Goal: Navigation & Orientation: Understand site structure

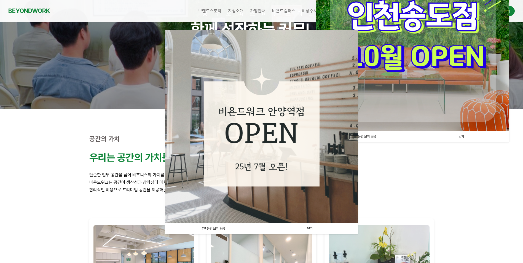
scroll to position [138, 0]
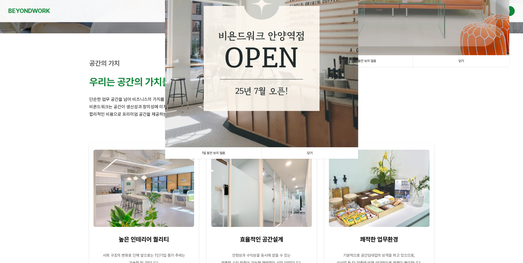
click at [295, 151] on link "닫기" at bounding box center [309, 152] width 96 height 11
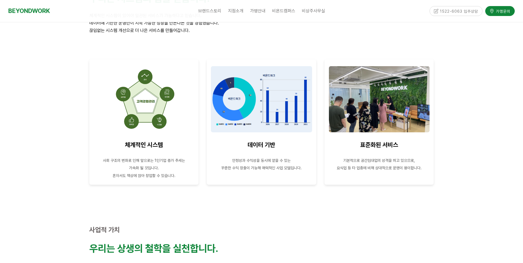
scroll to position [0, 0]
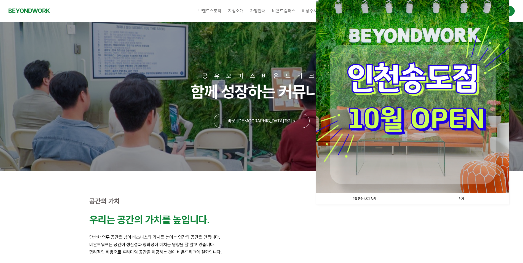
drag, startPoint x: 258, startPoint y: 223, endPoint x: 251, endPoint y: 91, distance: 132.4
click at [369, 196] on link "1일 동안 보지 않음" at bounding box center [364, 198] width 96 height 11
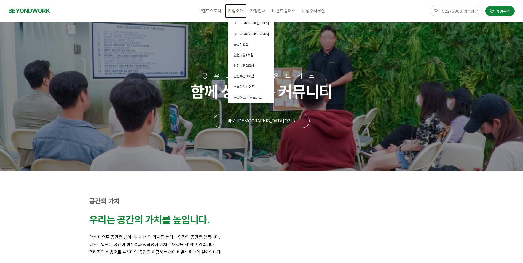
click at [240, 9] on span "지점소개" at bounding box center [235, 10] width 15 height 5
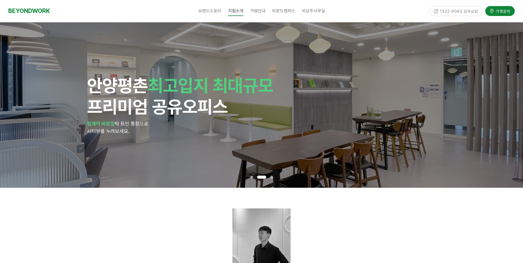
drag, startPoint x: 502, startPoint y: 209, endPoint x: 497, endPoint y: 80, distance: 128.5
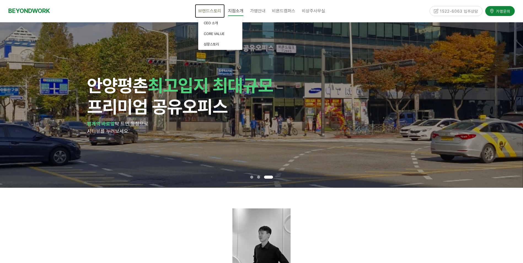
click at [213, 8] on span "브랜드스토리" at bounding box center [209, 10] width 23 height 5
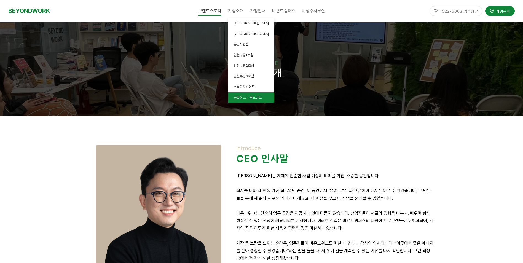
click at [248, 99] on link "공유창고 비욘드큐브" at bounding box center [251, 97] width 46 height 11
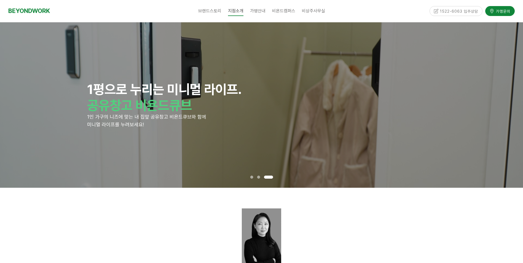
drag, startPoint x: 179, startPoint y: 144, endPoint x: 179, endPoint y: 10, distance: 134.2
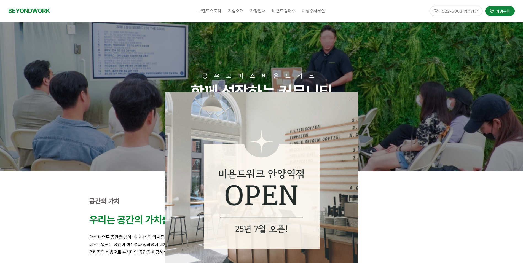
click at [373, 188] on div at bounding box center [261, 182] width 344 height 14
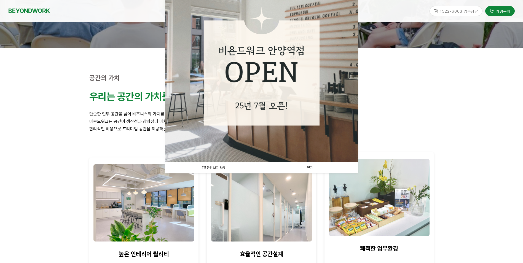
scroll to position [193, 0]
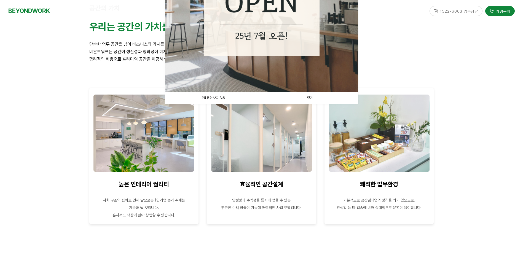
click at [323, 99] on link "닫기" at bounding box center [309, 97] width 96 height 11
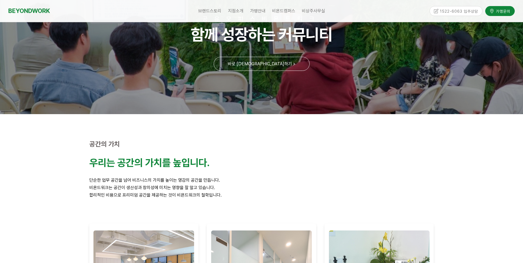
scroll to position [55, 0]
